Goal: Information Seeking & Learning: Learn about a topic

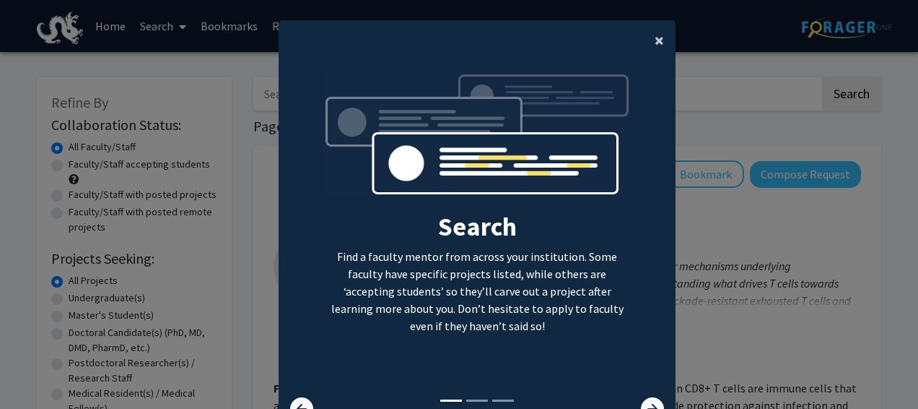
click at [655, 40] on span "×" at bounding box center [659, 40] width 9 height 22
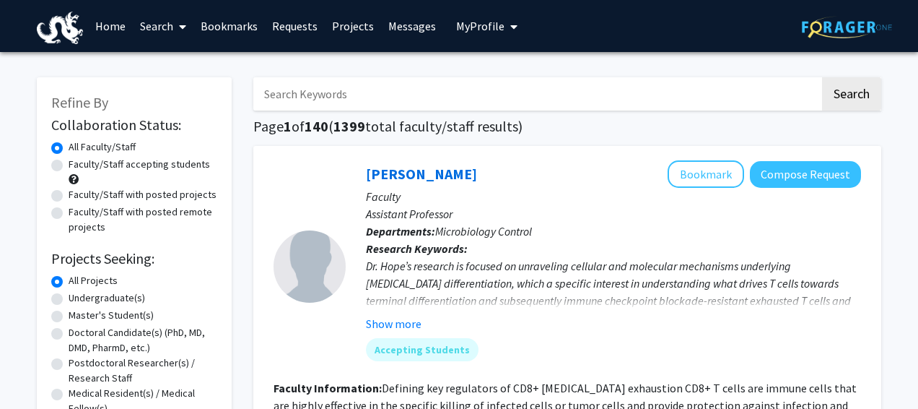
click at [487, 23] on span "My Profile" at bounding box center [480, 26] width 48 height 14
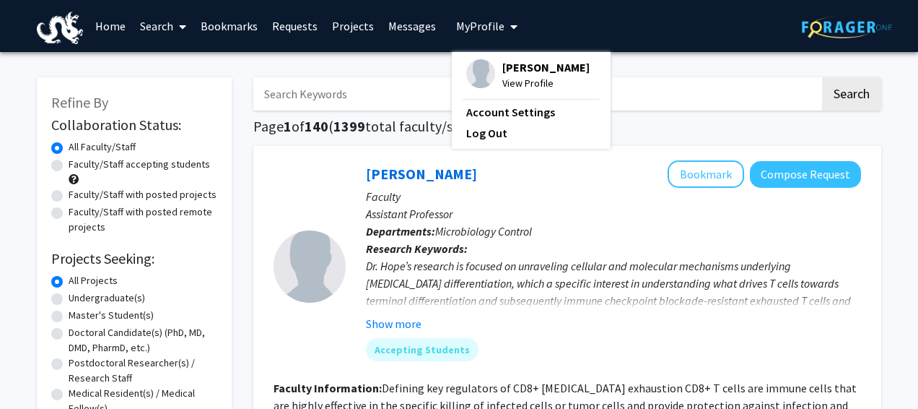
click at [492, 80] on div "[PERSON_NAME] View Profile" at bounding box center [527, 75] width 123 height 32
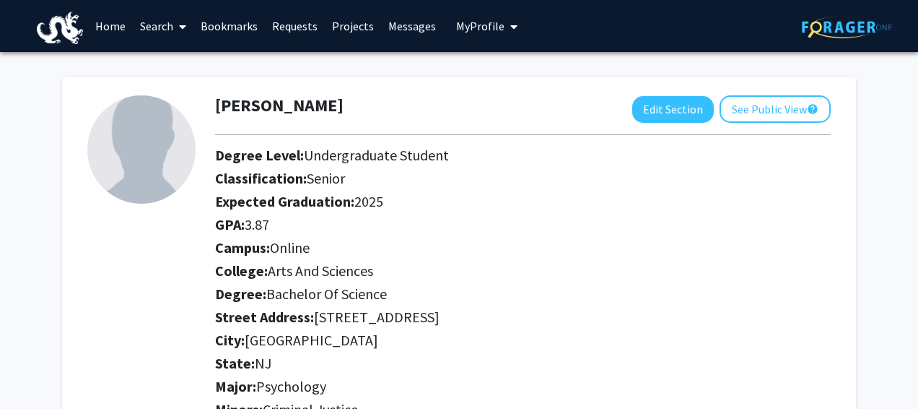
click at [100, 25] on link "Home" at bounding box center [110, 26] width 45 height 51
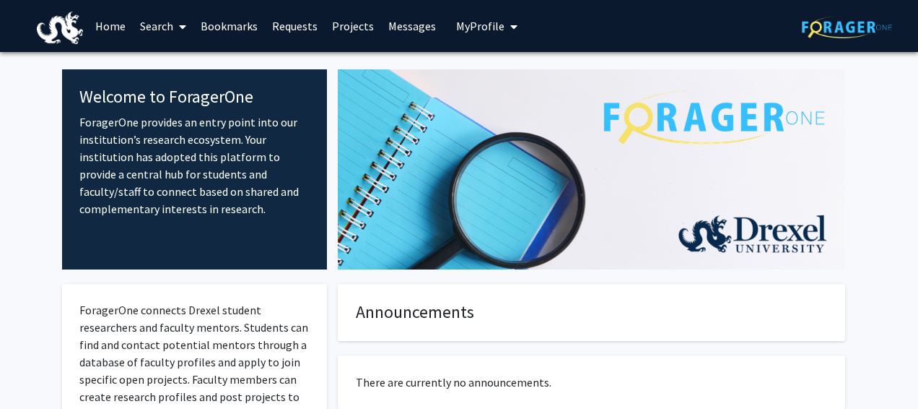
click at [180, 21] on icon at bounding box center [182, 27] width 7 height 12
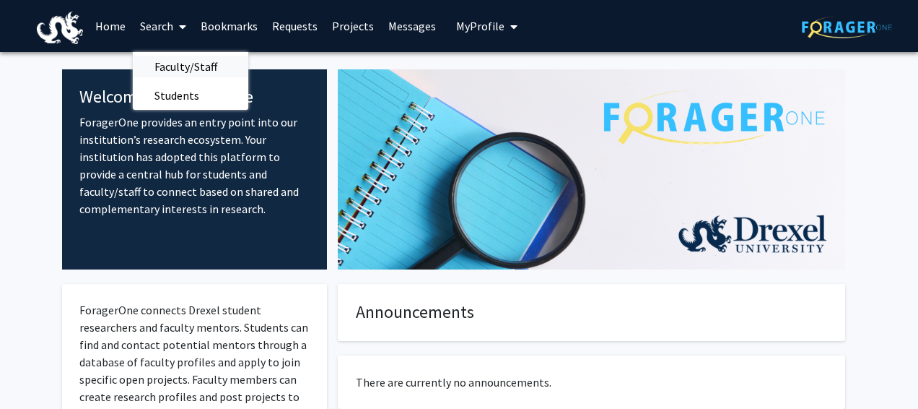
click at [180, 64] on span "Faculty/Staff" at bounding box center [186, 66] width 106 height 29
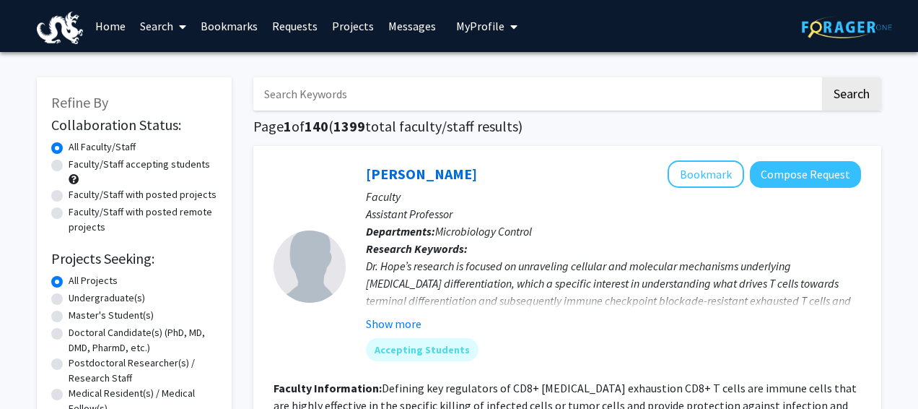
click at [175, 165] on label "Faculty/Staff accepting students" at bounding box center [139, 164] width 141 height 15
click at [78, 165] on input "Faculty/Staff accepting students" at bounding box center [73, 161] width 9 height 9
radio input "true"
click at [154, 214] on label "Faculty/Staff with posted remote projects" at bounding box center [143, 219] width 149 height 30
click at [78, 214] on input "Faculty/Staff with posted remote projects" at bounding box center [73, 208] width 9 height 9
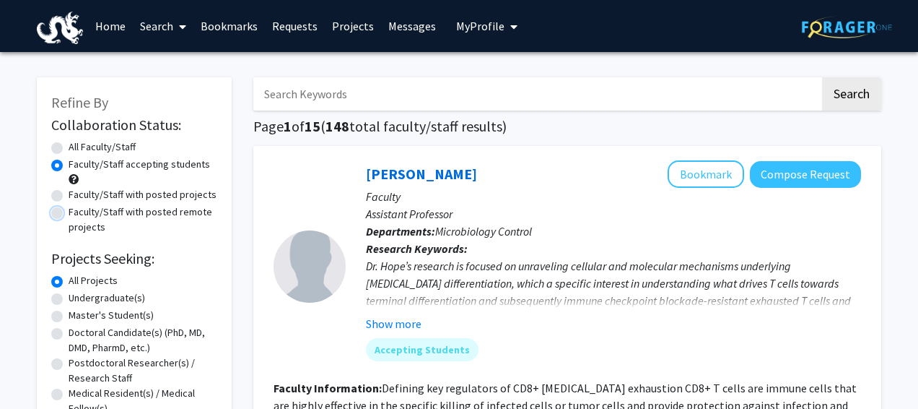
radio input "true"
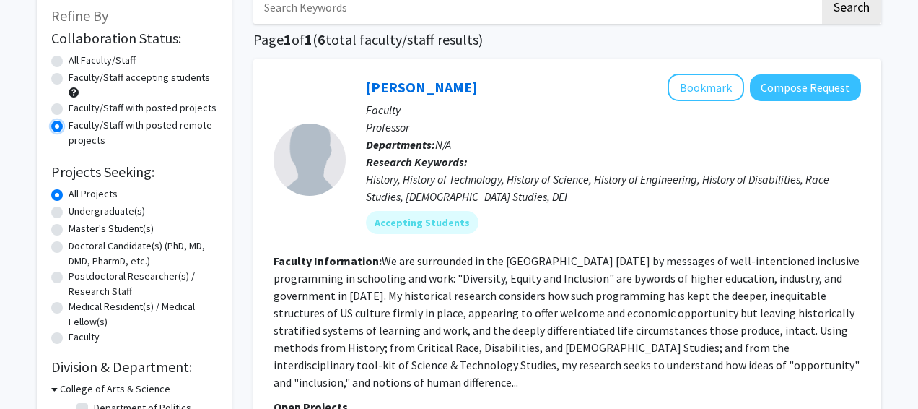
scroll to position [91, 0]
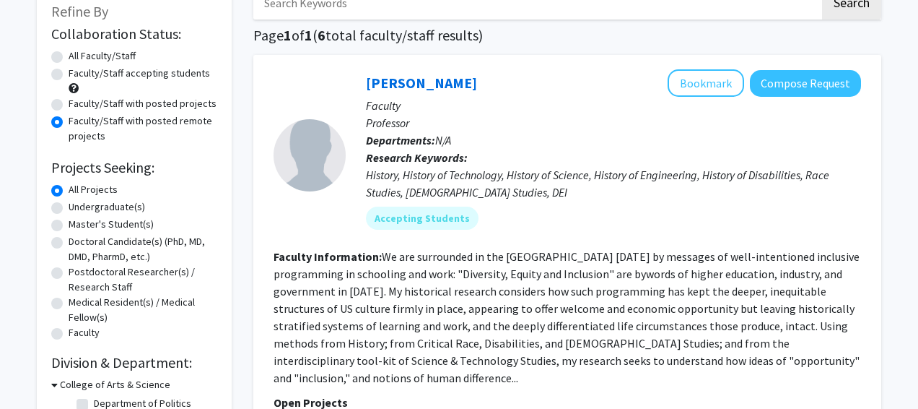
click at [126, 204] on label "Undergraduate(s)" at bounding box center [107, 206] width 77 height 15
click at [78, 204] on input "Undergraduate(s)" at bounding box center [73, 203] width 9 height 9
radio input "true"
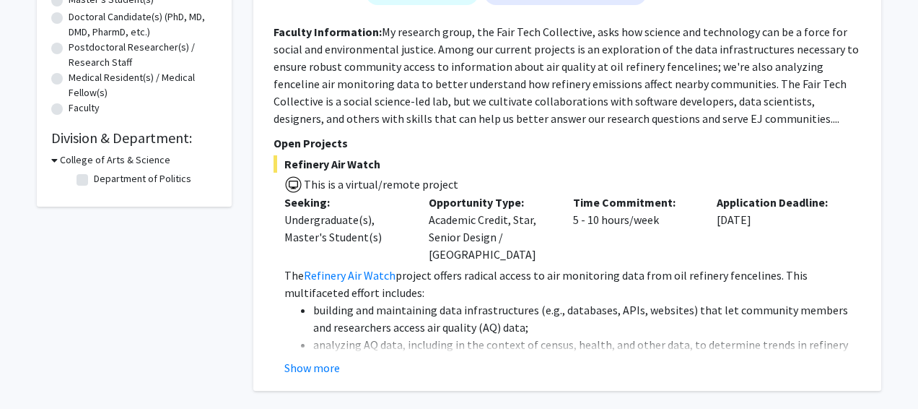
scroll to position [318, 0]
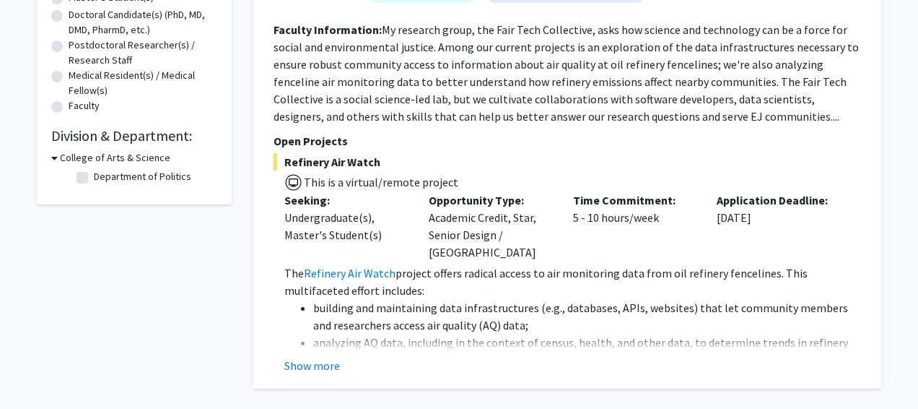
click at [56, 156] on icon at bounding box center [54, 157] width 6 height 15
click at [54, 157] on icon at bounding box center [53, 157] width 4 height 15
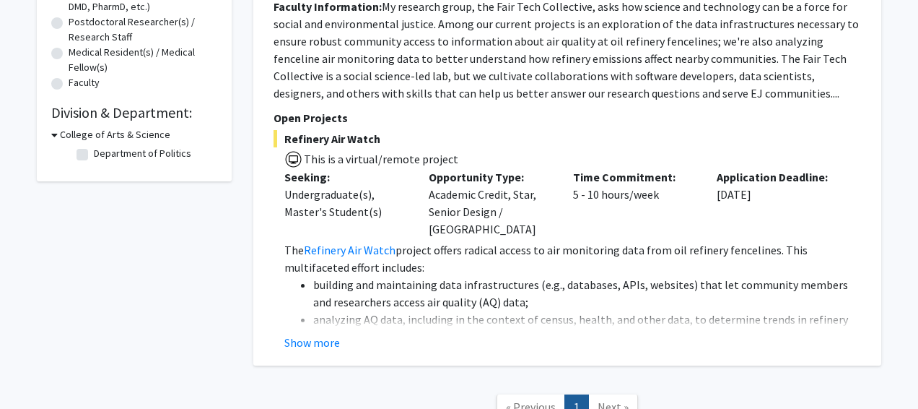
scroll to position [342, 0]
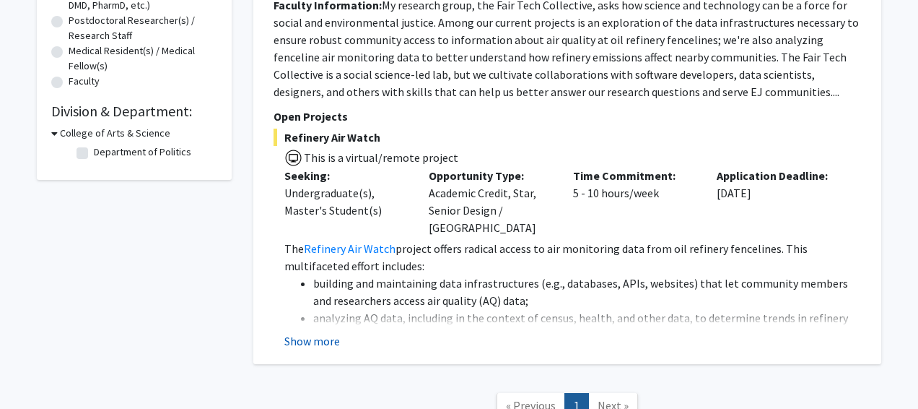
click at [329, 332] on button "Show more" at bounding box center [312, 340] width 56 height 17
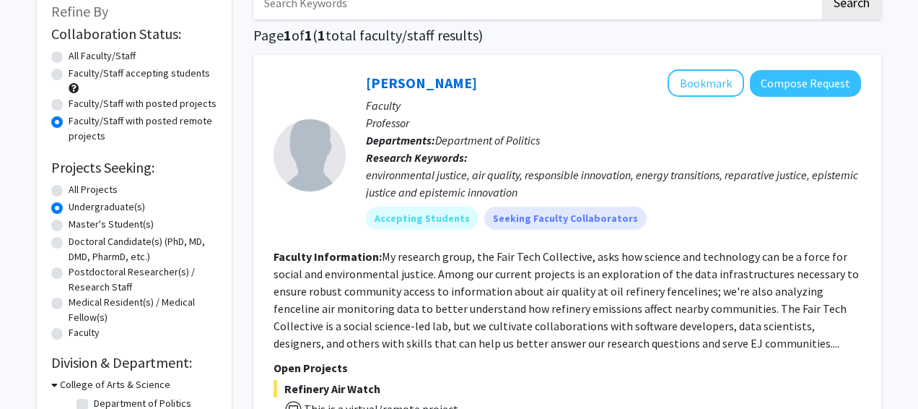
scroll to position [0, 0]
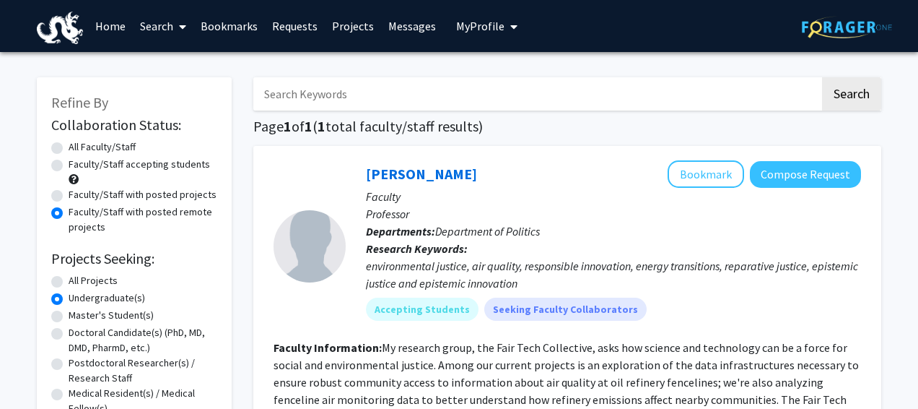
click at [134, 163] on label "Faculty/Staff accepting students" at bounding box center [139, 164] width 141 height 15
click at [78, 163] on input "Faculty/Staff accepting students" at bounding box center [73, 161] width 9 height 9
radio input "true"
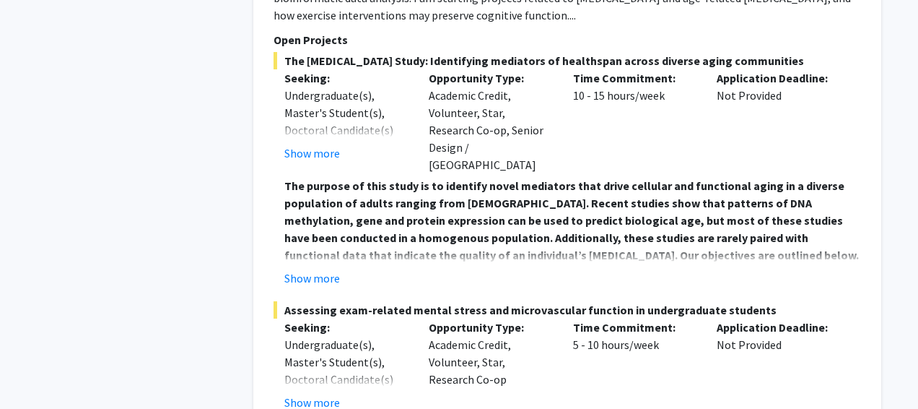
scroll to position [6923, 0]
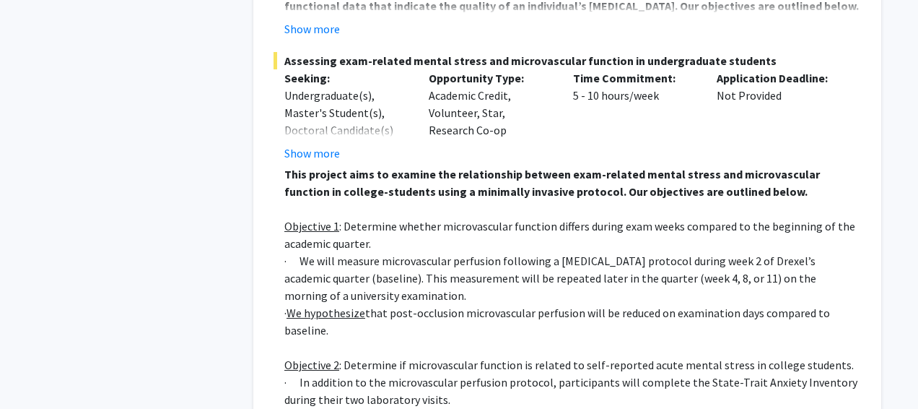
scroll to position [7219, 0]
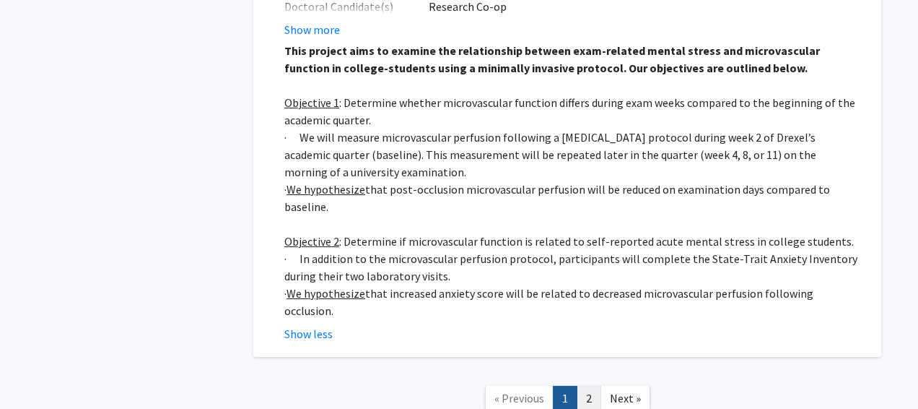
click at [586, 386] on link "2" at bounding box center [589, 398] width 25 height 25
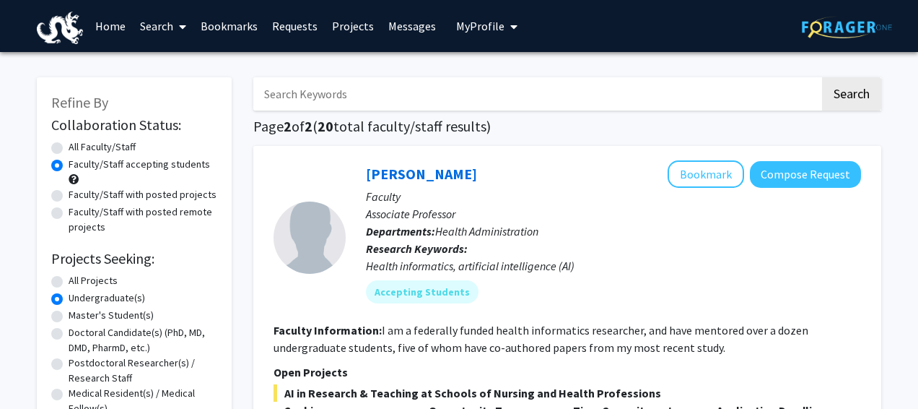
click at [166, 190] on label "Faculty/Staff with posted projects" at bounding box center [143, 194] width 148 height 15
click at [78, 190] on input "Faculty/Staff with posted projects" at bounding box center [73, 191] width 9 height 9
radio input "true"
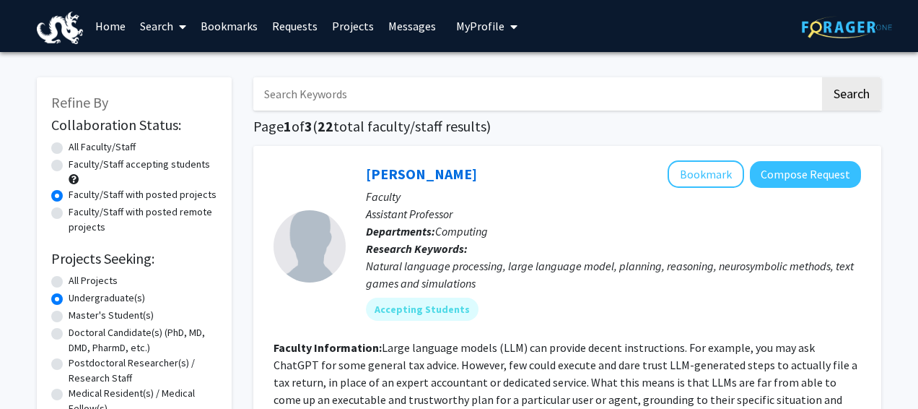
click at [122, 140] on label "All Faculty/Staff" at bounding box center [102, 146] width 67 height 15
click at [78, 140] on input "All Faculty/Staff" at bounding box center [73, 143] width 9 height 9
radio input "true"
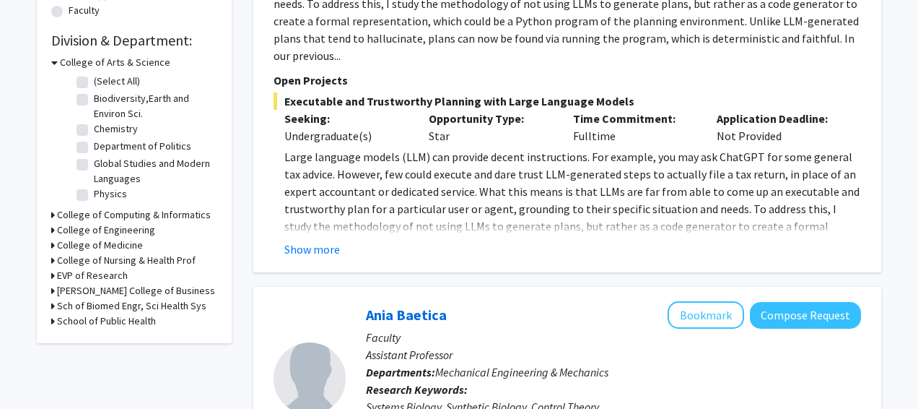
scroll to position [414, 0]
